Goal: Navigation & Orientation: Find specific page/section

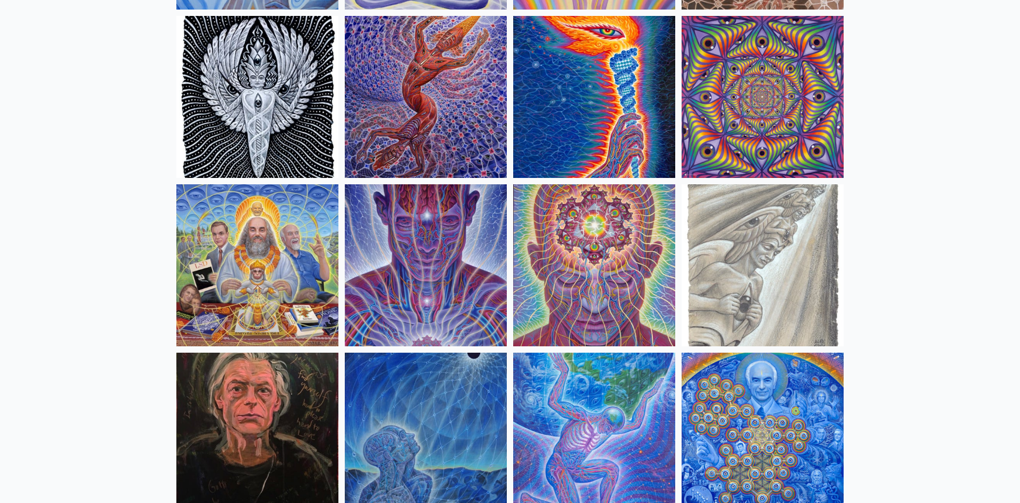
scroll to position [1138, 0]
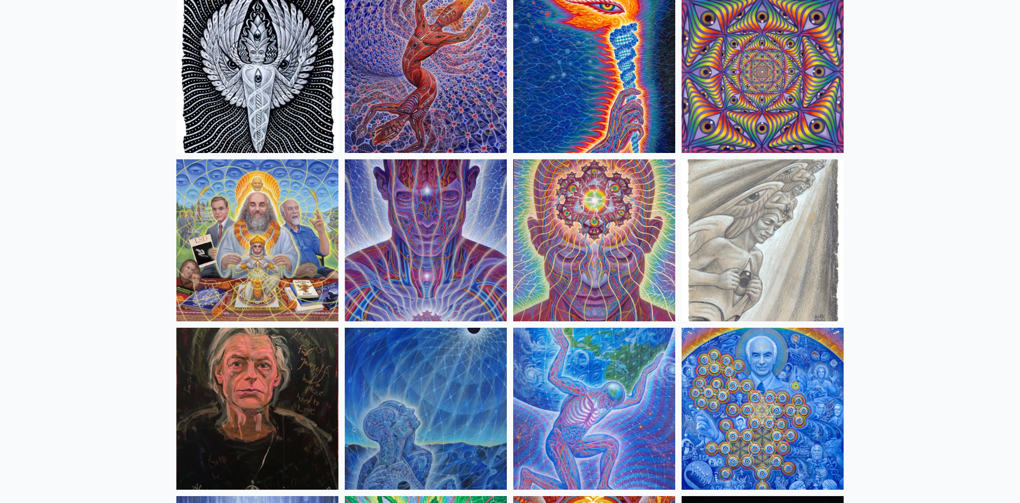
click at [217, 87] on img at bounding box center [257, 72] width 162 height 162
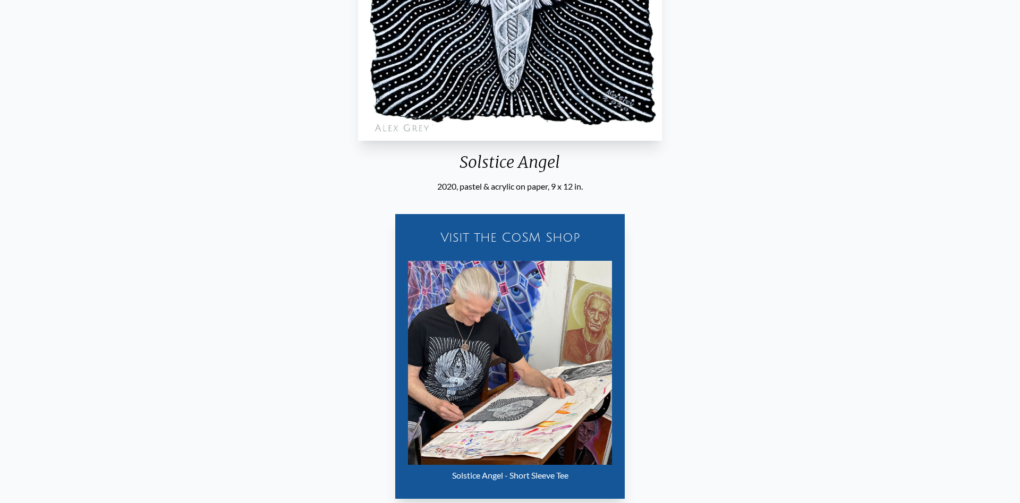
scroll to position [434, 0]
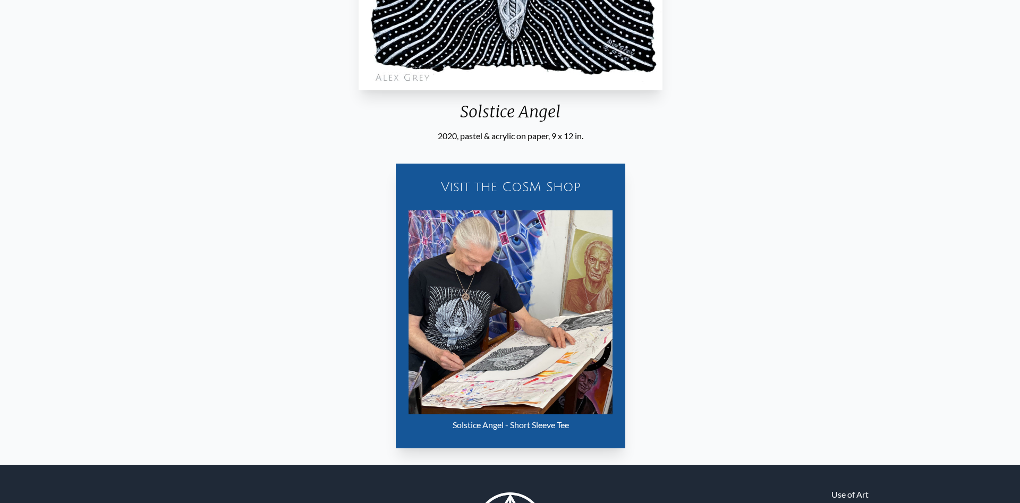
click at [520, 249] on img "1 / 71" at bounding box center [511, 312] width 204 height 204
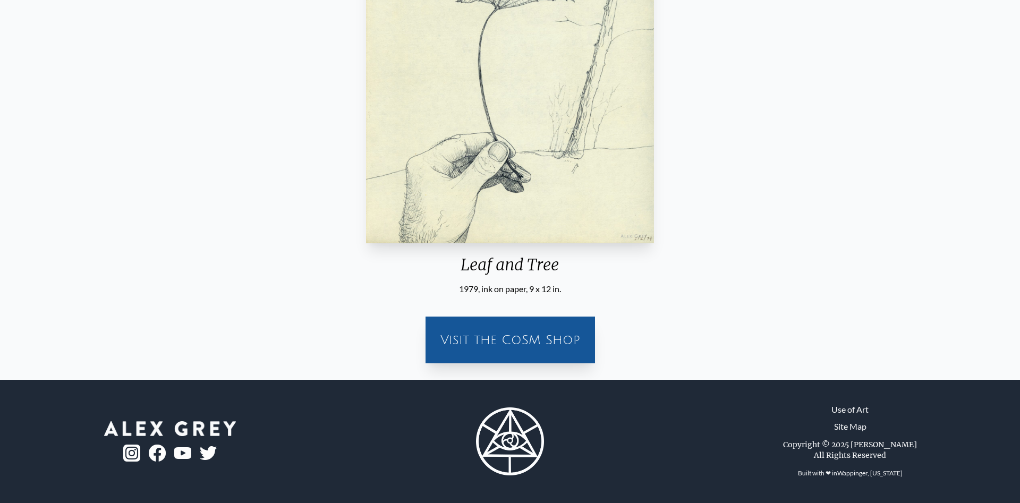
scroll to position [280, 0]
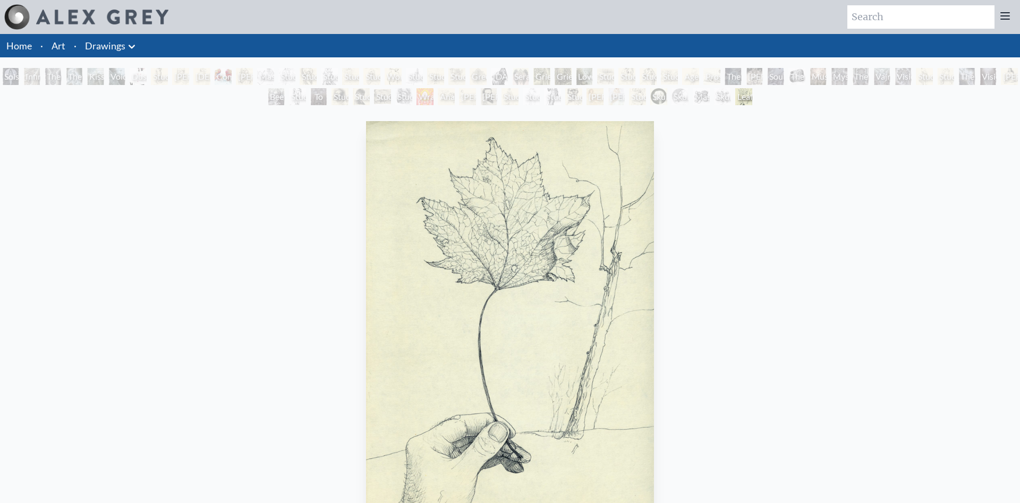
click at [21, 52] on li "Home" at bounding box center [18, 45] width 36 height 23
click at [60, 44] on link "Art" at bounding box center [59, 45] width 14 height 15
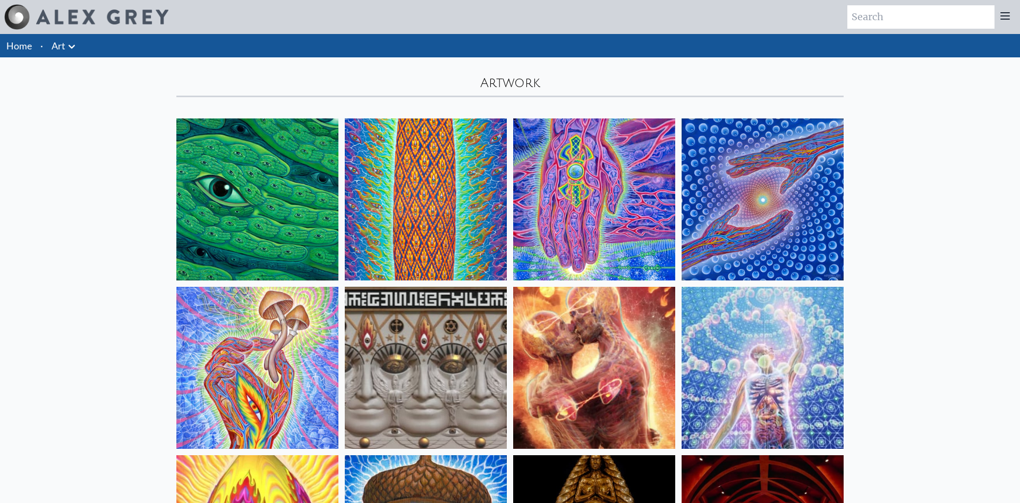
click at [1003, 13] on icon at bounding box center [1005, 16] width 9 height 6
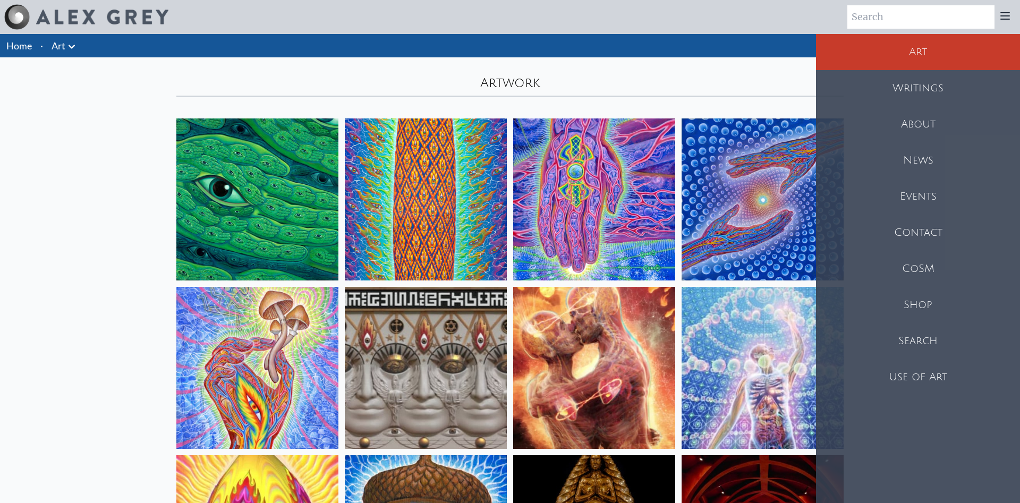
click at [911, 299] on div "Shop" at bounding box center [918, 305] width 204 height 36
